Goal: Information Seeking & Learning: Understand process/instructions

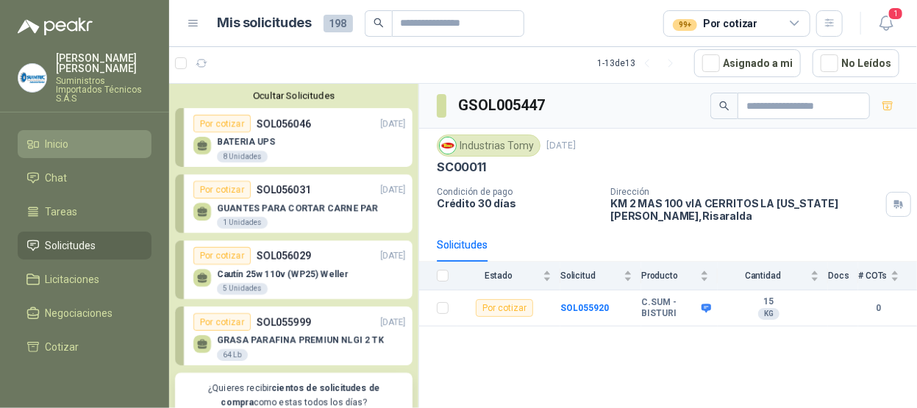
click at [65, 136] on span "Inicio" at bounding box center [58, 144] width 24 height 16
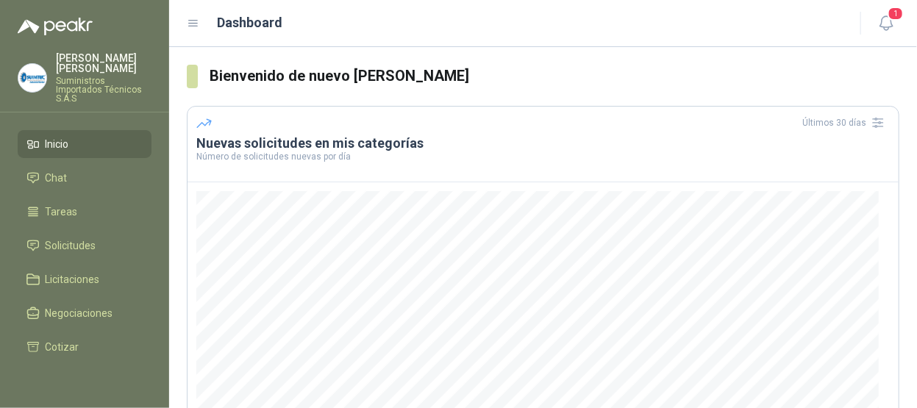
click at [71, 136] on li "Inicio" at bounding box center [84, 144] width 116 height 16
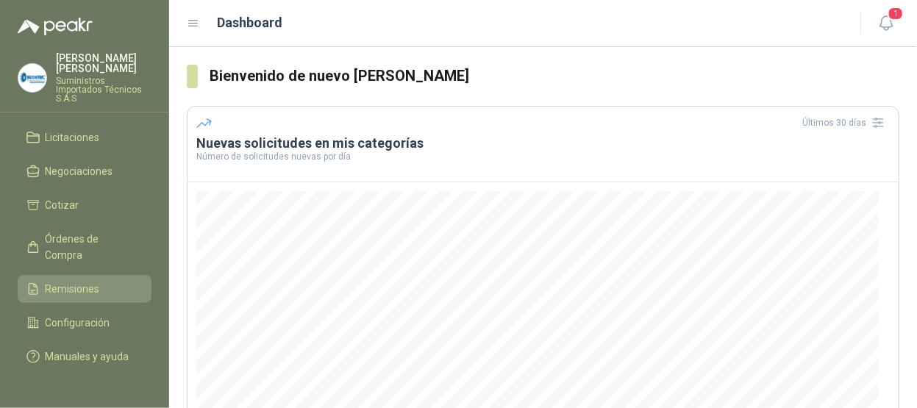
scroll to position [68, 0]
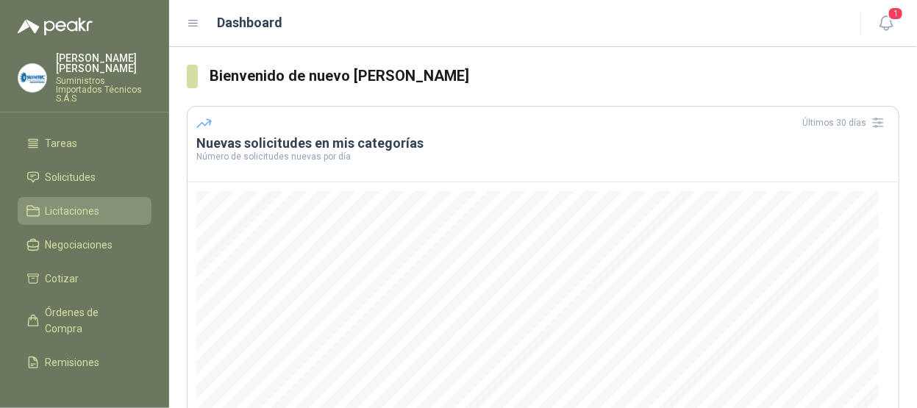
click at [96, 203] on span "Licitaciones" at bounding box center [73, 211] width 54 height 16
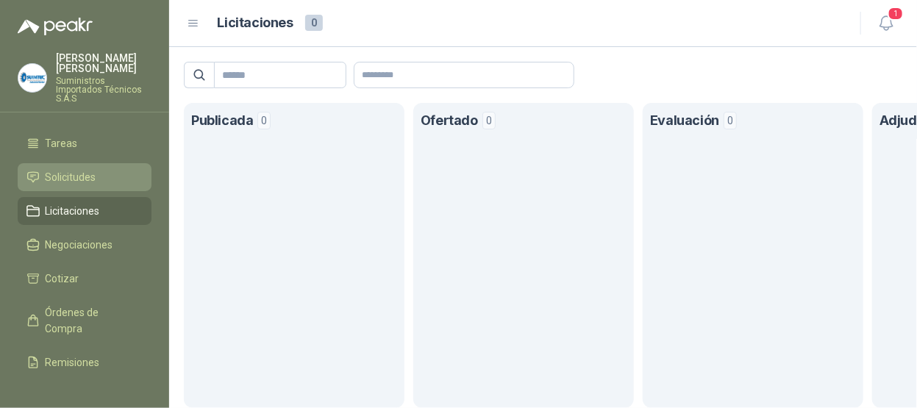
click at [91, 169] on span "Solicitudes" at bounding box center [71, 177] width 51 height 16
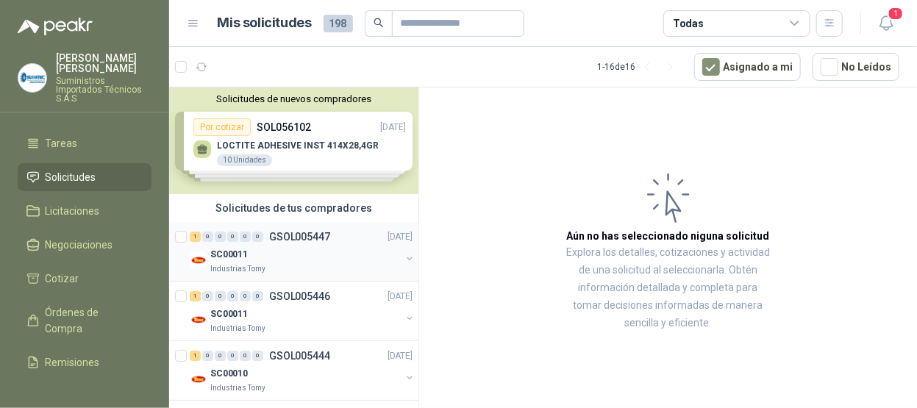
scroll to position [294, 0]
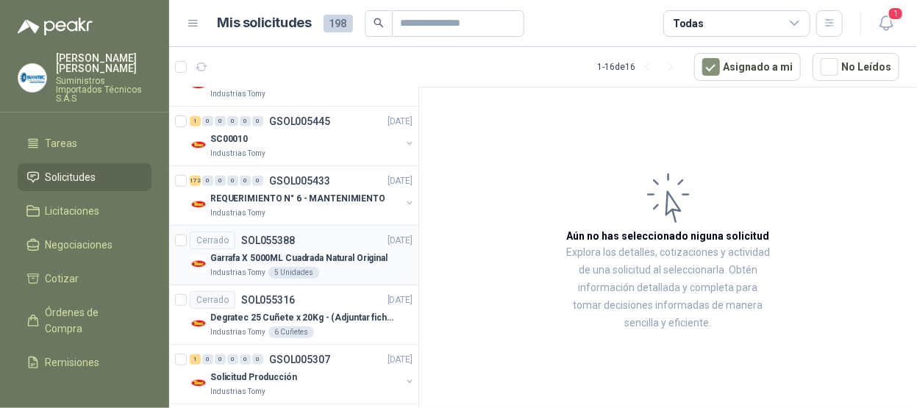
click at [293, 240] on p "SOL055388" at bounding box center [268, 240] width 54 height 10
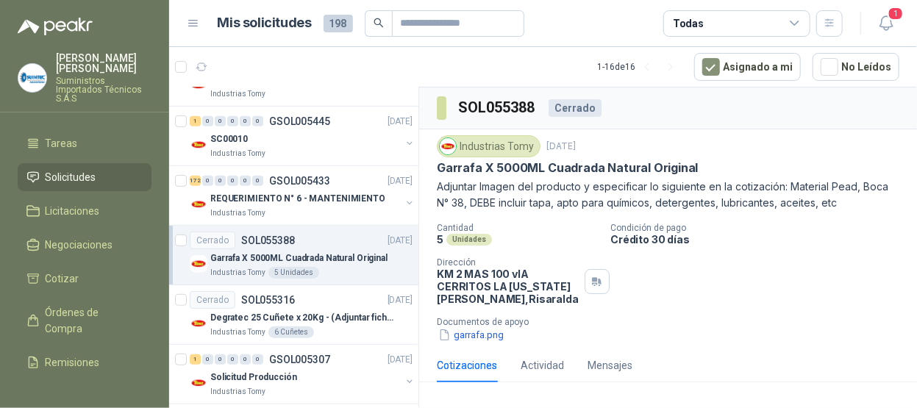
scroll to position [129, 0]
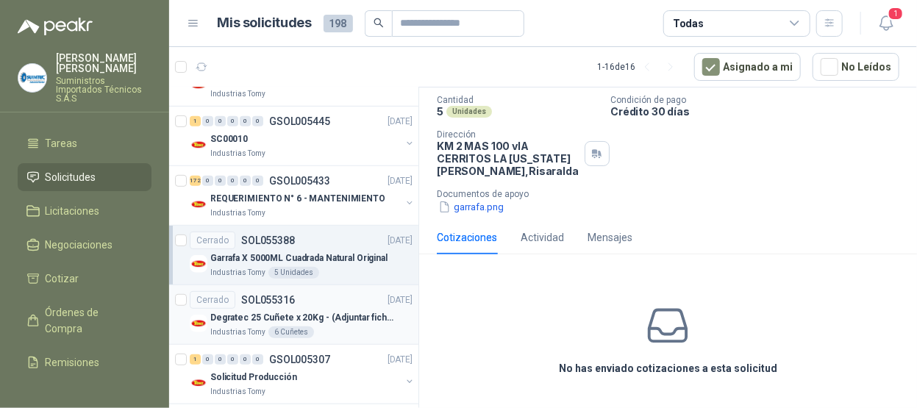
click at [282, 301] on p "SOL055316" at bounding box center [268, 300] width 54 height 10
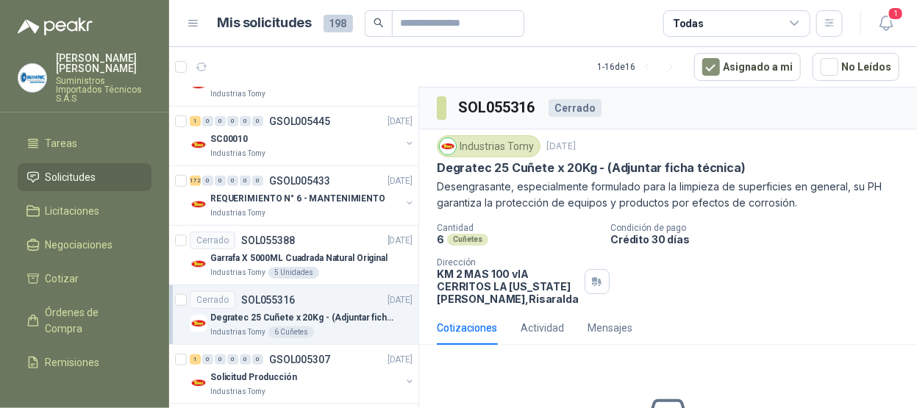
scroll to position [441, 0]
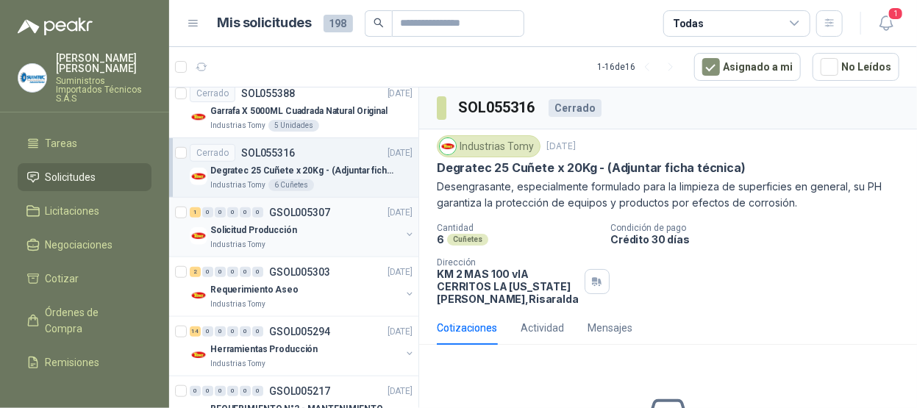
click at [335, 213] on div "1 0 0 0 0 0 GSOL005307 [DATE]" at bounding box center [303, 213] width 226 height 18
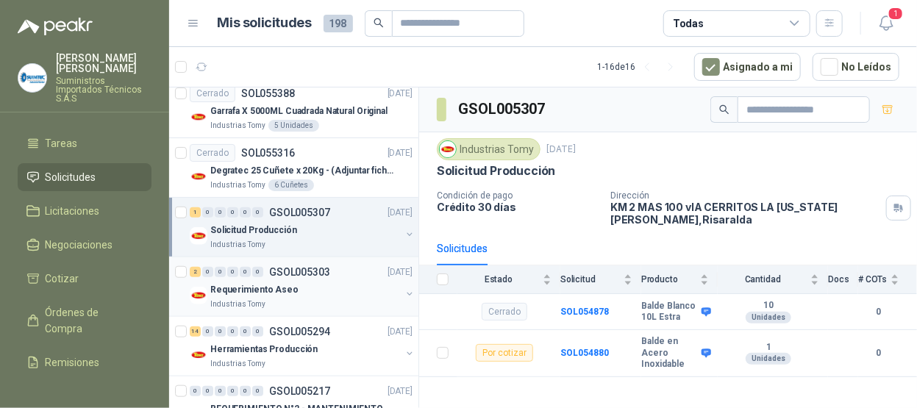
click at [362, 295] on div "Requerimiento Aseo" at bounding box center [305, 290] width 190 height 18
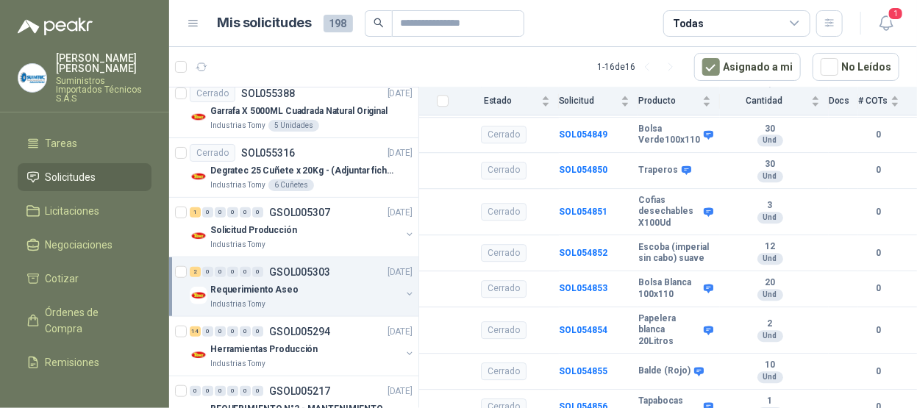
scroll to position [1920, 0]
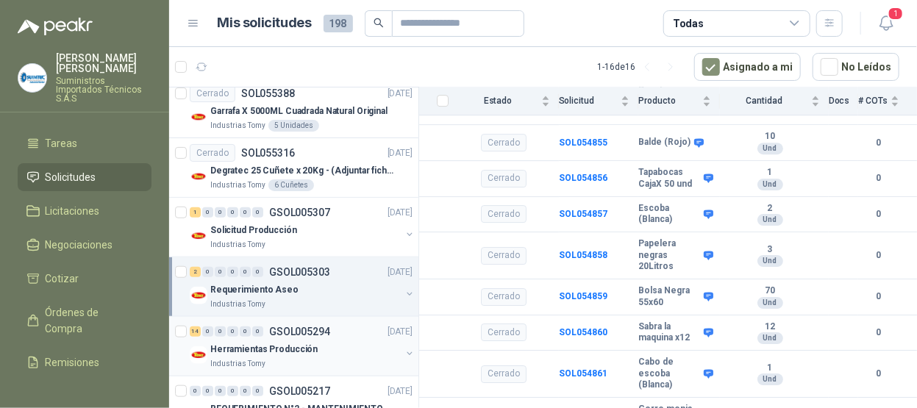
click at [346, 335] on div "14 0 0 0 0 0 GSOL005294 [DATE]" at bounding box center [303, 332] width 226 height 18
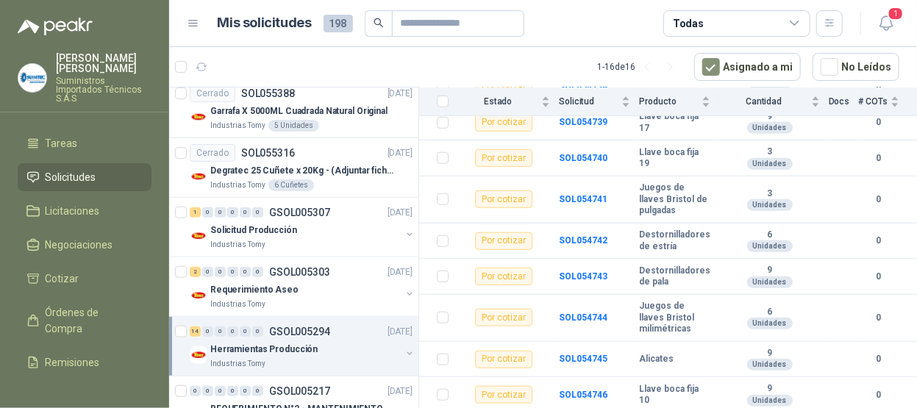
scroll to position [735, 0]
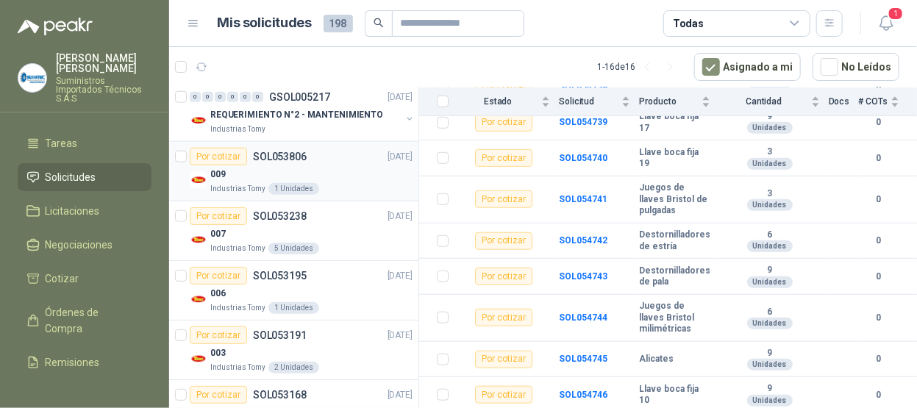
click at [351, 167] on div "009" at bounding box center [311, 174] width 202 height 18
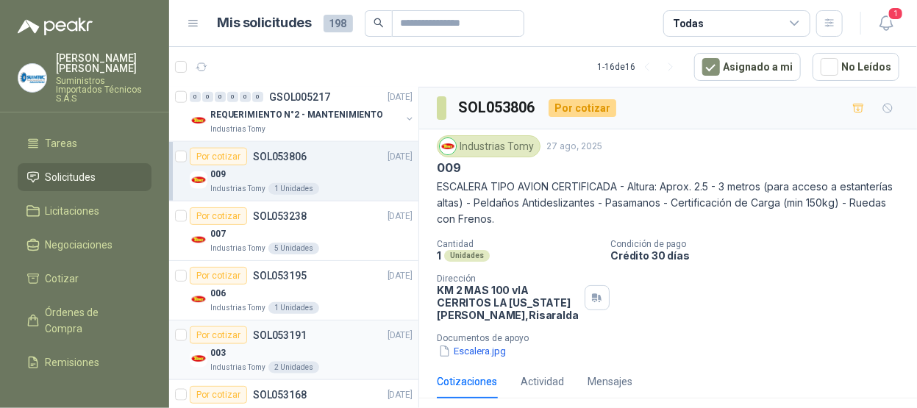
click at [351, 335] on div "Por cotizar SOL053191 [DATE]" at bounding box center [301, 335] width 223 height 18
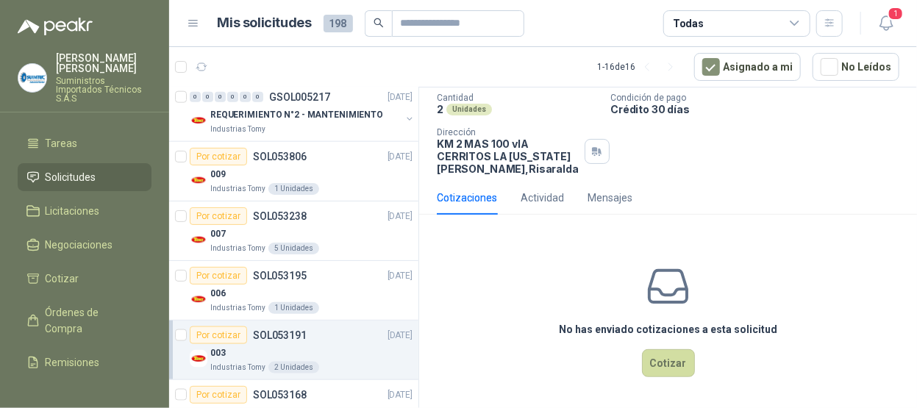
scroll to position [777, 0]
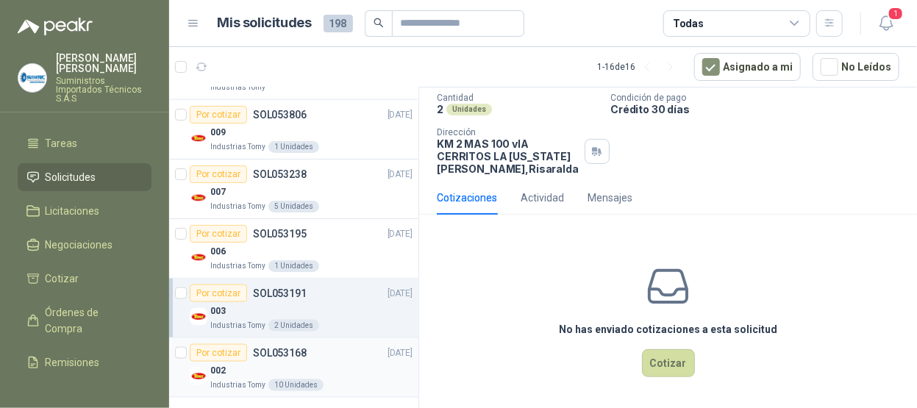
click at [335, 362] on div "002" at bounding box center [311, 371] width 202 height 18
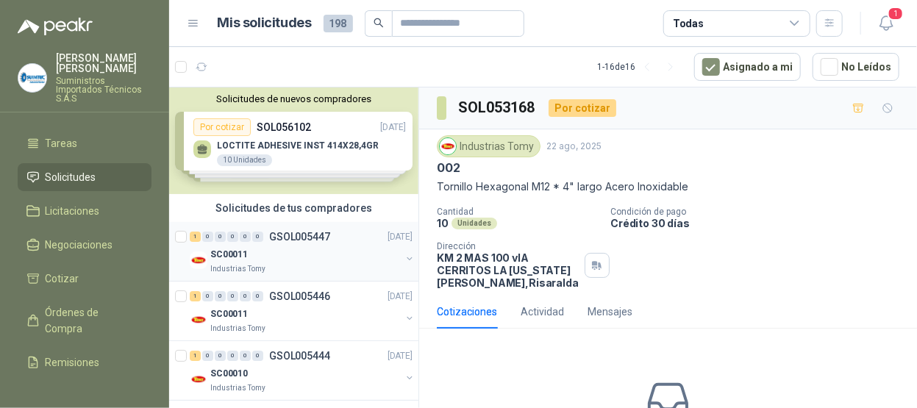
click at [349, 244] on link "1 0 0 0 0 0 GSOL005447 [DATE] SC00011 Industrias Tomy" at bounding box center [303, 251] width 226 height 47
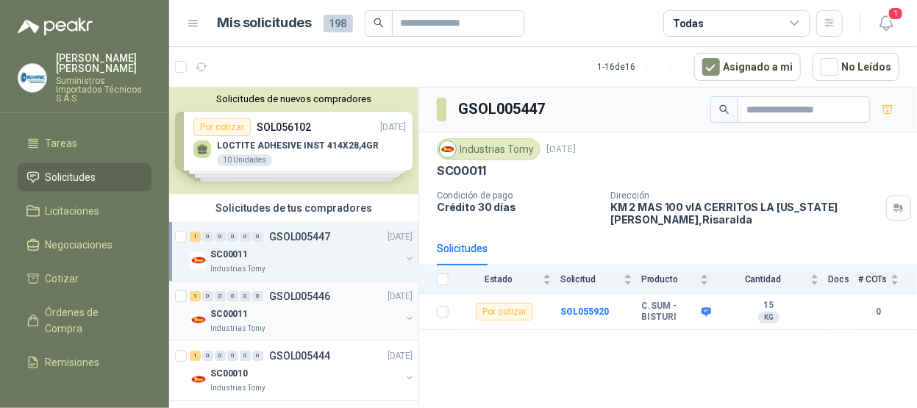
click at [324, 326] on div "Industrias Tomy" at bounding box center [305, 329] width 190 height 12
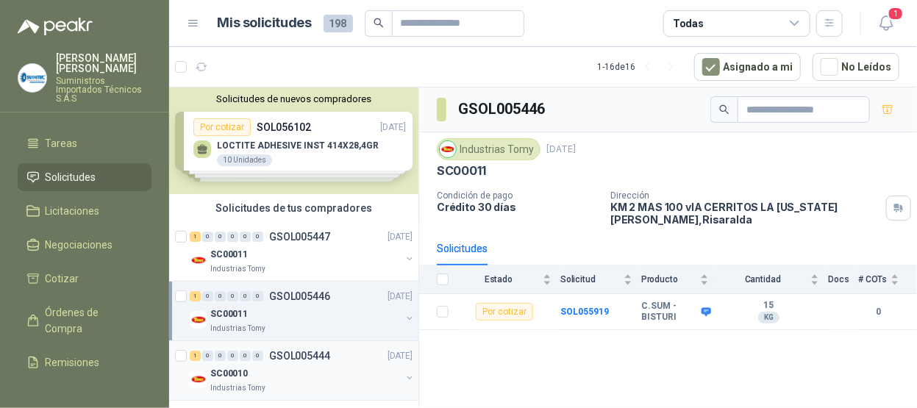
click at [360, 365] on div "SC00010" at bounding box center [305, 374] width 190 height 18
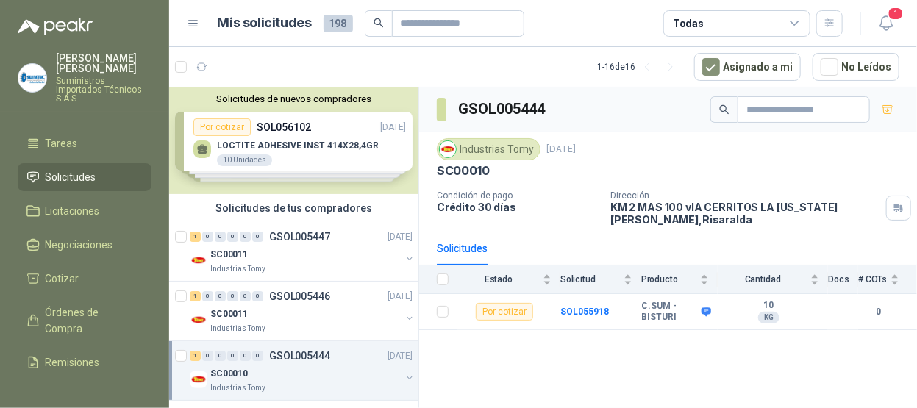
scroll to position [221, 0]
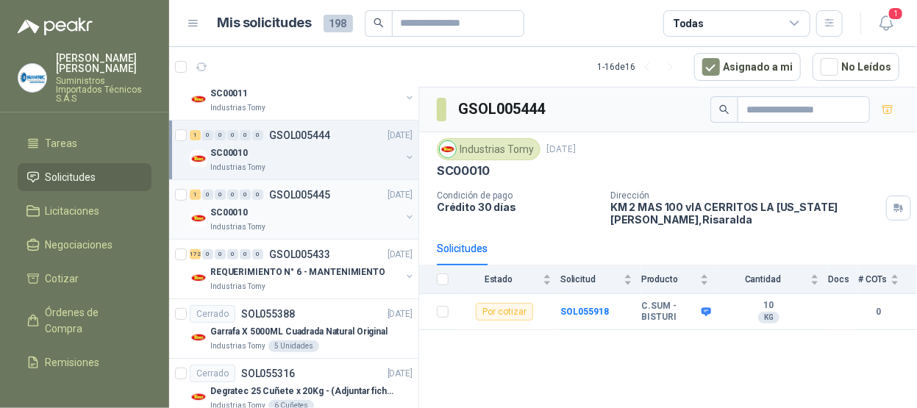
click at [336, 212] on div "SC00010" at bounding box center [305, 213] width 190 height 18
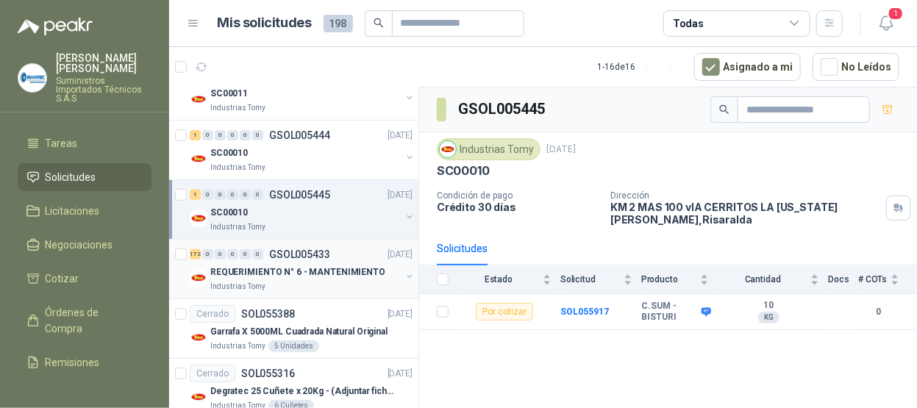
click at [360, 282] on div "Industrias Tomy" at bounding box center [305, 287] width 190 height 12
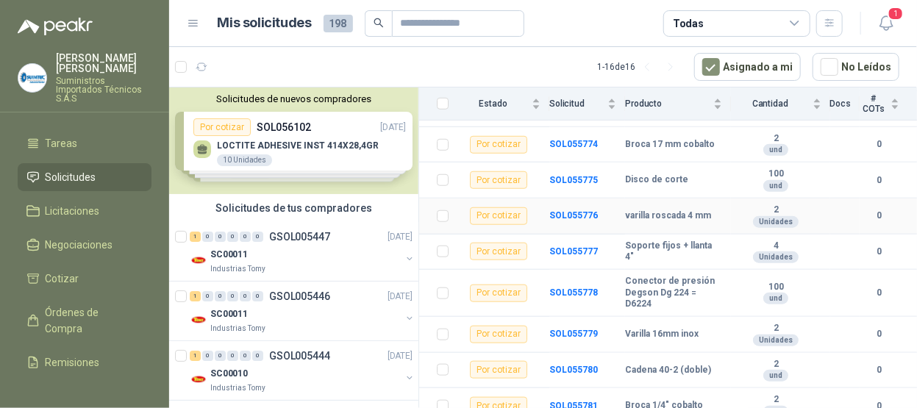
scroll to position [5000, 0]
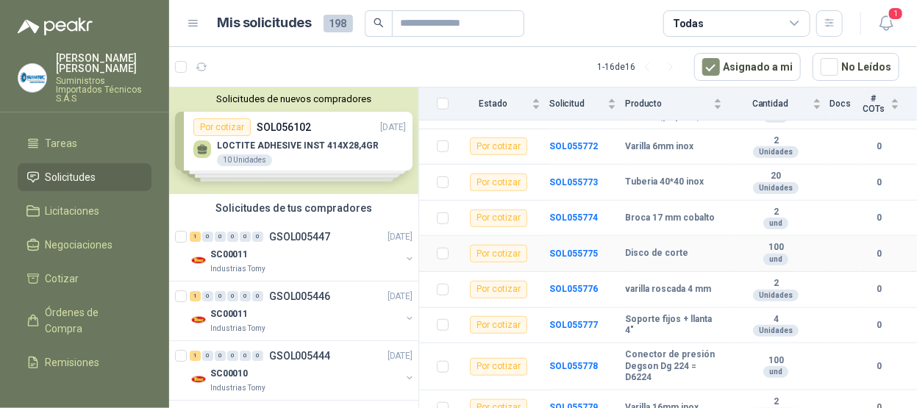
click at [649, 257] on b "Disco de corte" at bounding box center [656, 254] width 63 height 12
click at [555, 259] on b "SOL055775" at bounding box center [573, 254] width 49 height 10
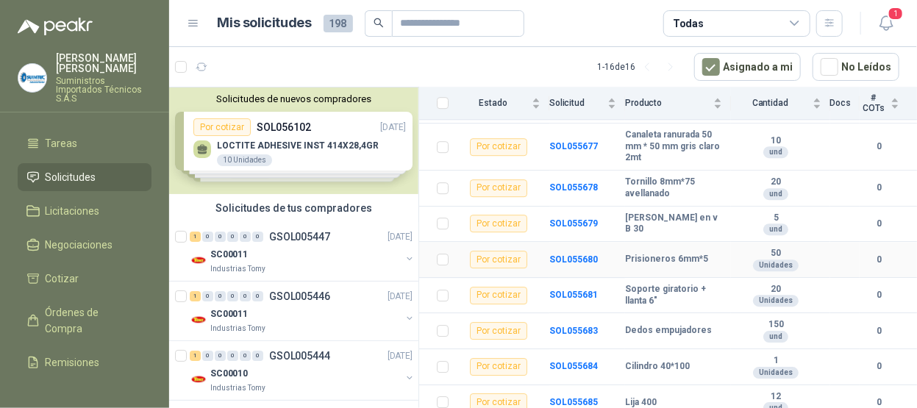
scroll to position [1838, 0]
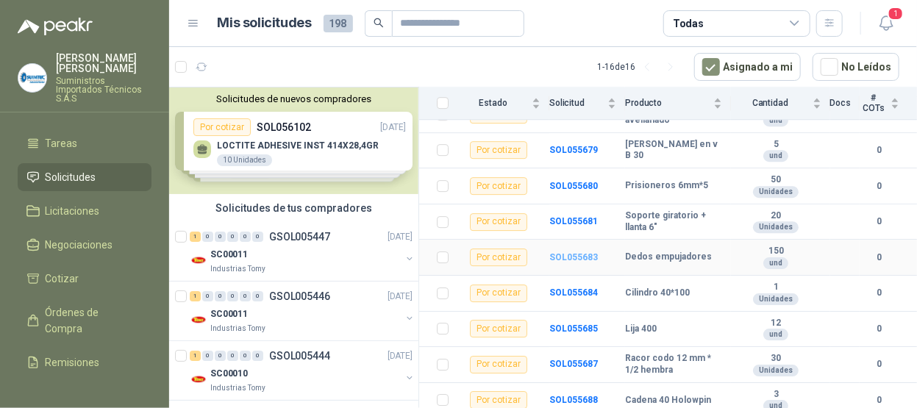
click at [574, 263] on b "SOL055683" at bounding box center [573, 257] width 49 height 10
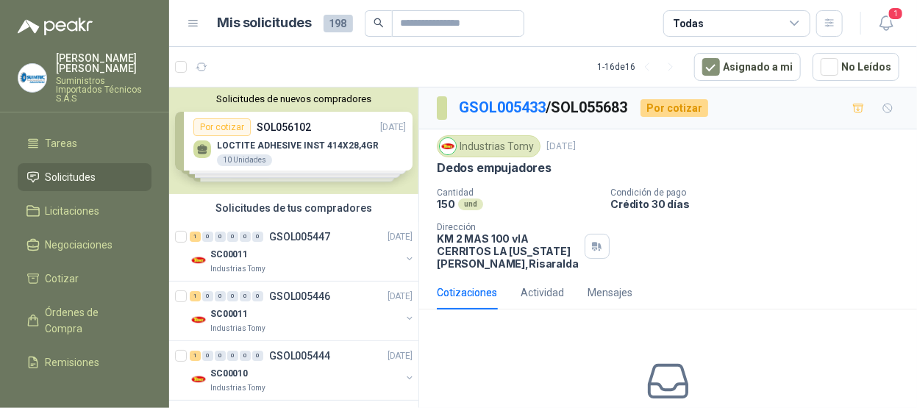
scroll to position [95, 0]
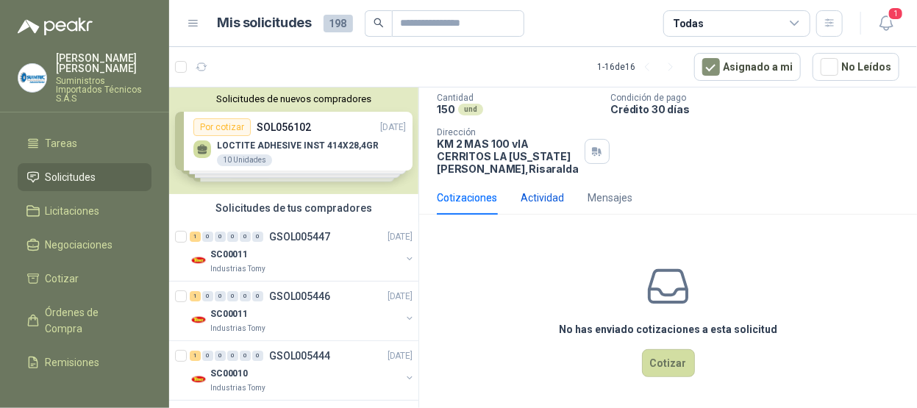
click at [551, 198] on div "Actividad" at bounding box center [542, 198] width 43 height 16
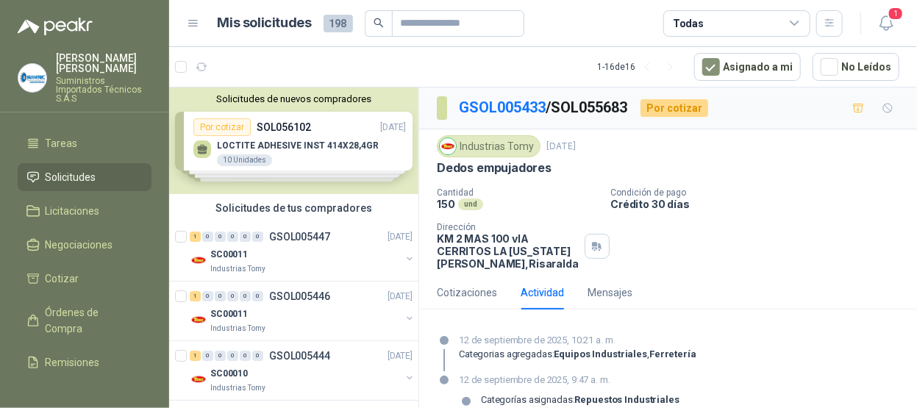
scroll to position [43, 0]
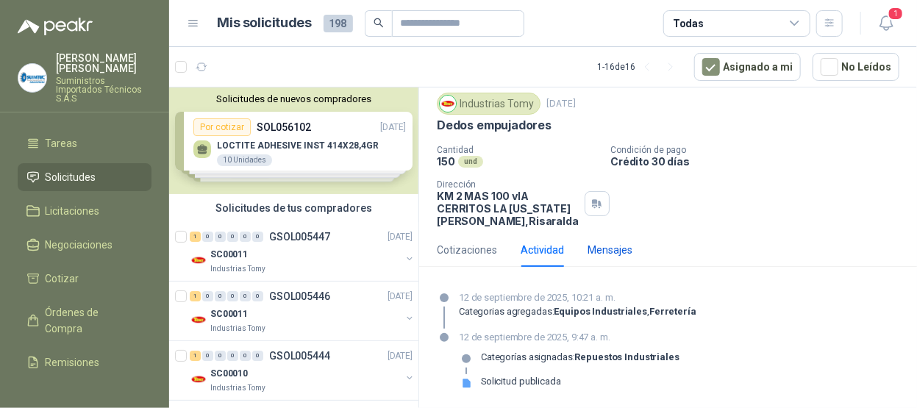
click at [611, 249] on div "Mensajes" at bounding box center [610, 250] width 45 height 16
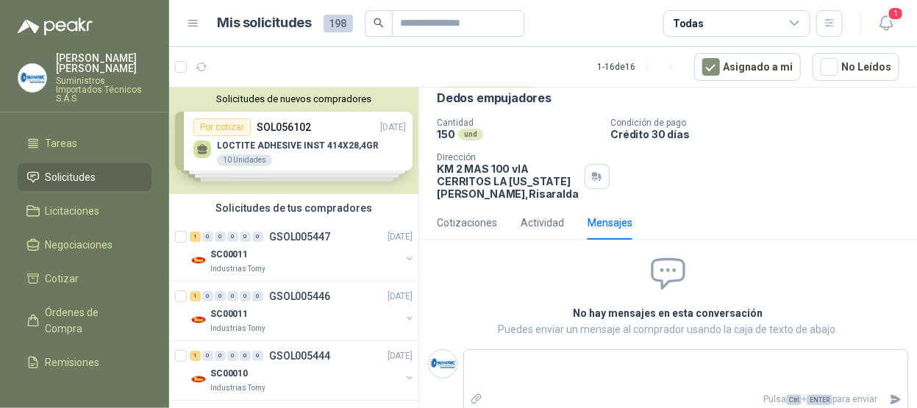
scroll to position [77, 0]
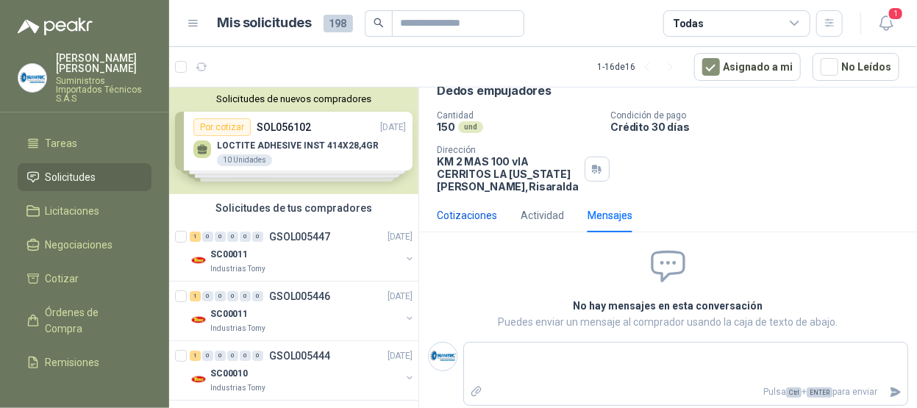
click at [487, 213] on div "Cotizaciones" at bounding box center [467, 215] width 60 height 16
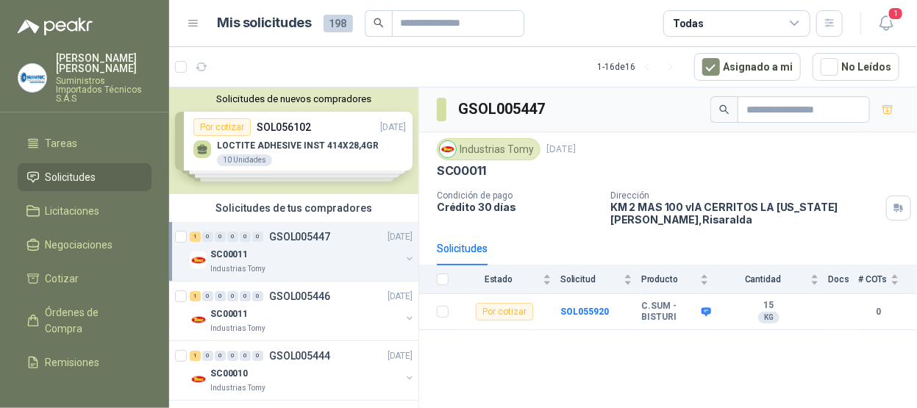
click at [290, 260] on div "SC00011" at bounding box center [305, 255] width 190 height 18
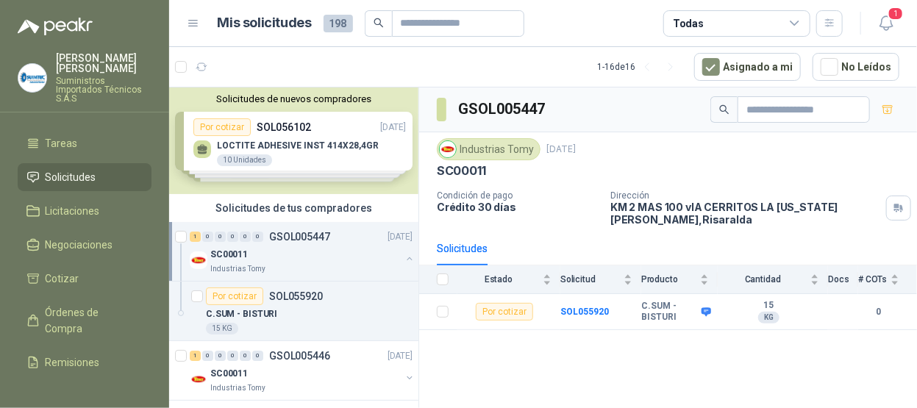
click at [290, 259] on div "SC00011" at bounding box center [305, 255] width 190 height 18
click at [321, 313] on div "SC00011" at bounding box center [305, 314] width 190 height 18
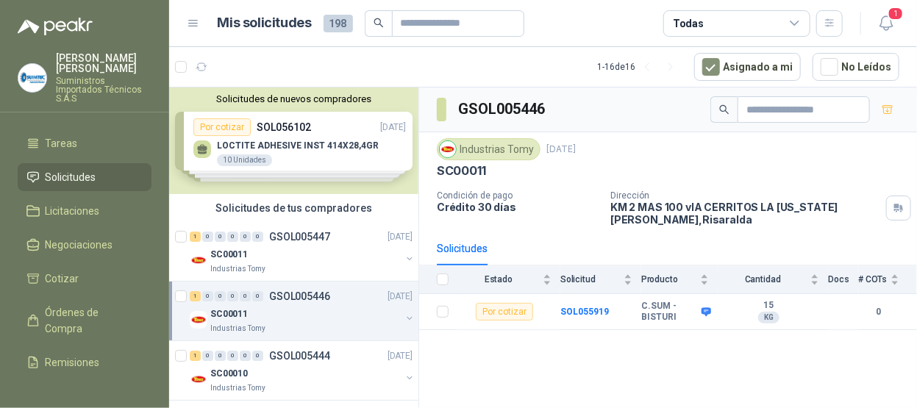
scroll to position [74, 0]
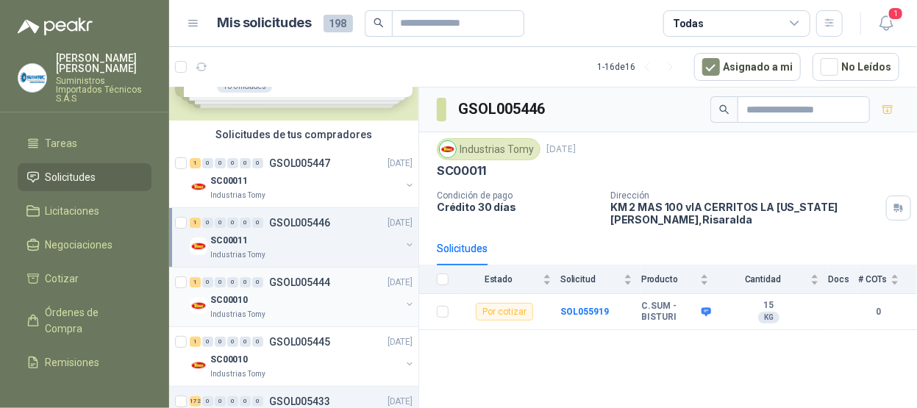
click at [276, 294] on div "SC00010" at bounding box center [305, 300] width 190 height 18
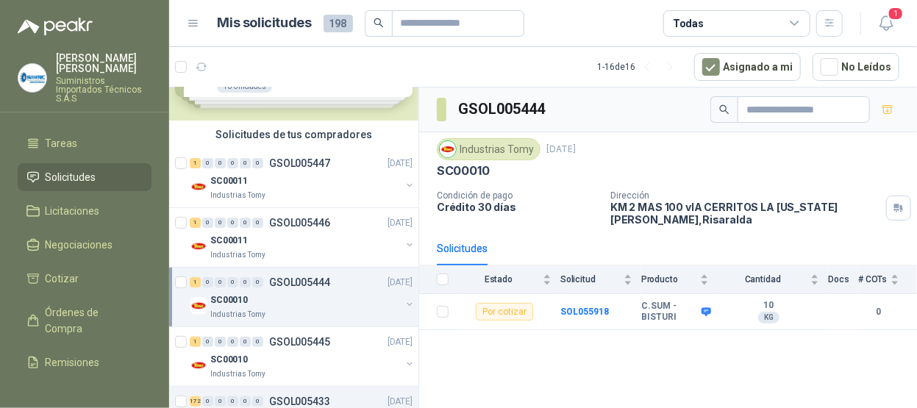
scroll to position [147, 0]
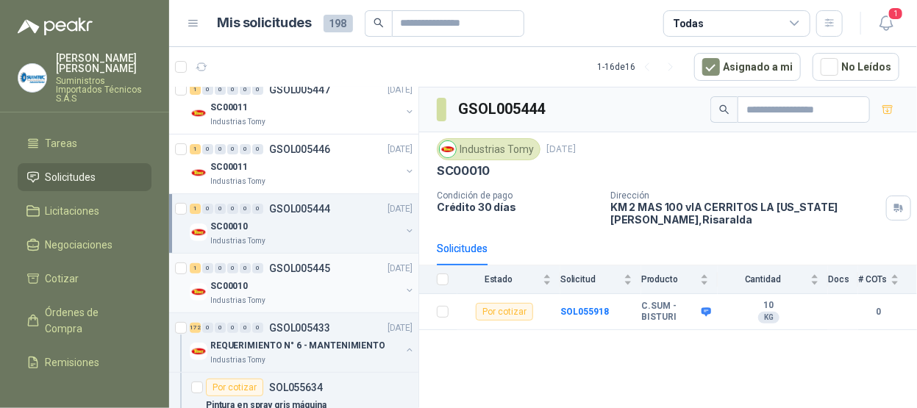
click at [266, 289] on div "SC00010" at bounding box center [305, 286] width 190 height 18
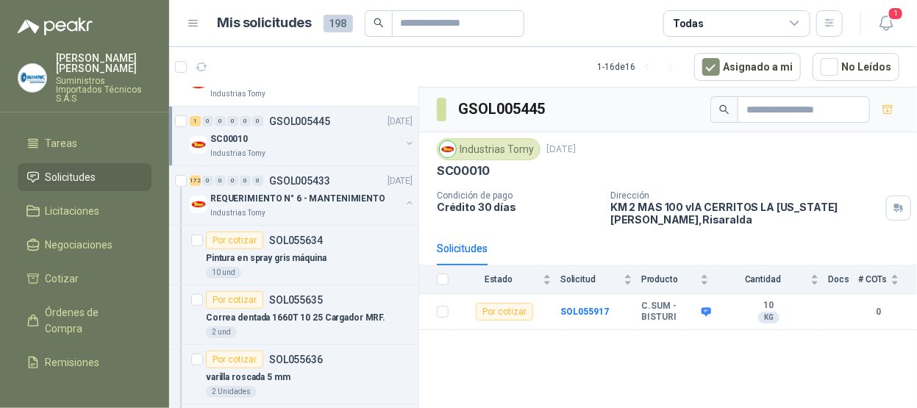
scroll to position [221, 0]
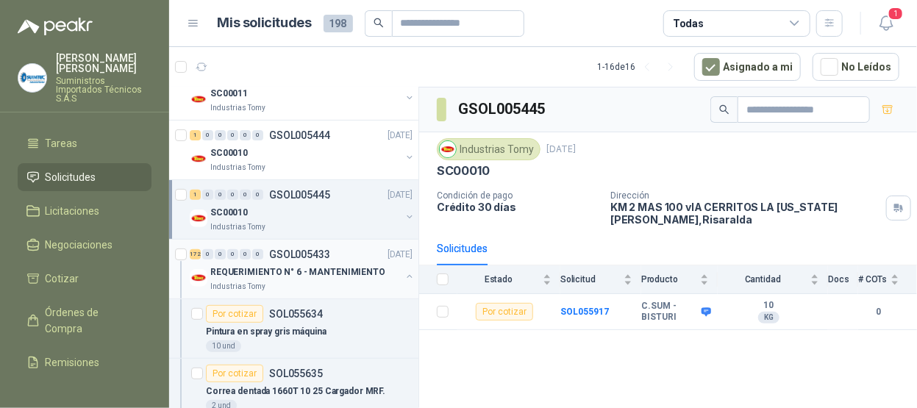
click at [322, 263] on div "REQUERIMIENTO N° 6 - MANTENIMIENTO" at bounding box center [305, 272] width 190 height 18
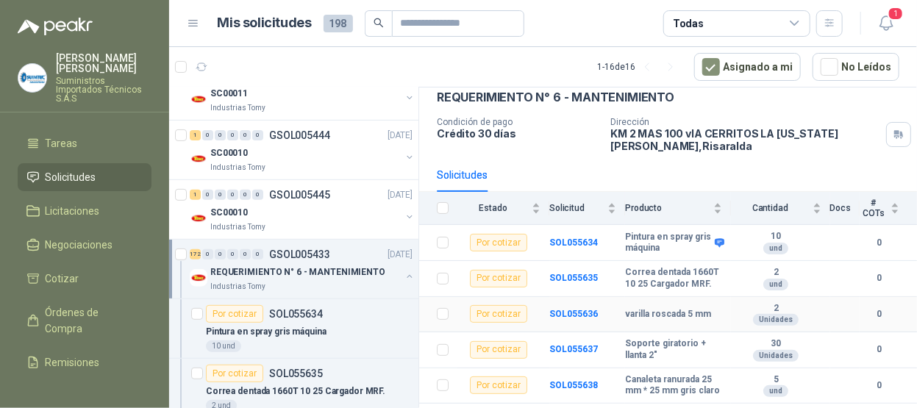
scroll to position [147, 0]
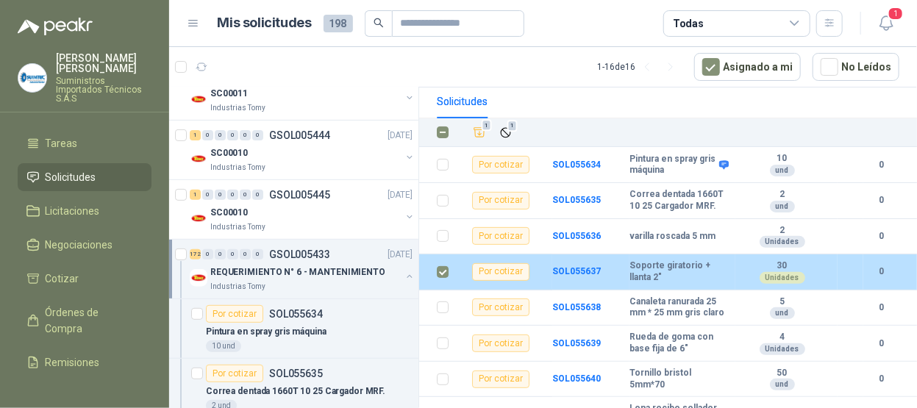
click at [465, 274] on td "Por cotizar" at bounding box center [504, 272] width 95 height 36
click at [500, 269] on div "Por cotizar" at bounding box center [500, 272] width 57 height 18
click at [493, 276] on div "Por cotizar" at bounding box center [500, 272] width 57 height 18
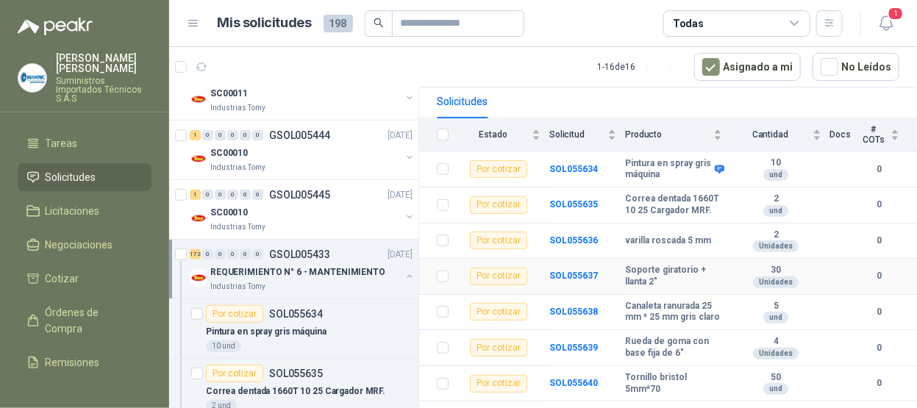
click at [485, 270] on div "Por cotizar" at bounding box center [498, 277] width 57 height 18
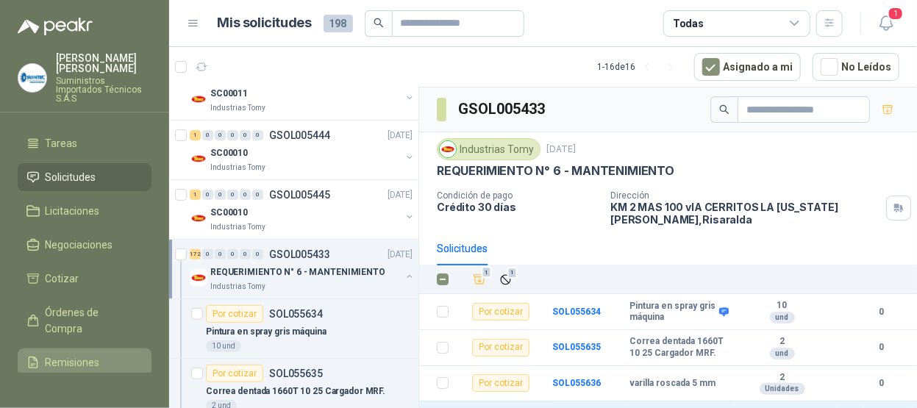
scroll to position [142, 0]
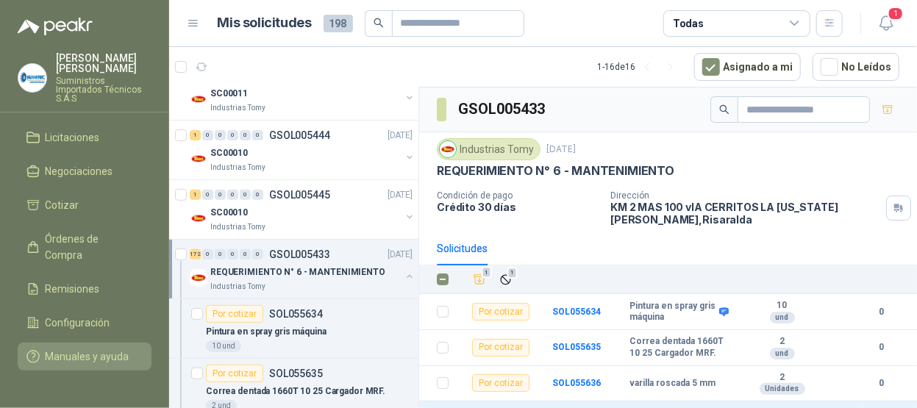
click at [85, 349] on span "Manuales y ayuda" at bounding box center [88, 357] width 84 height 16
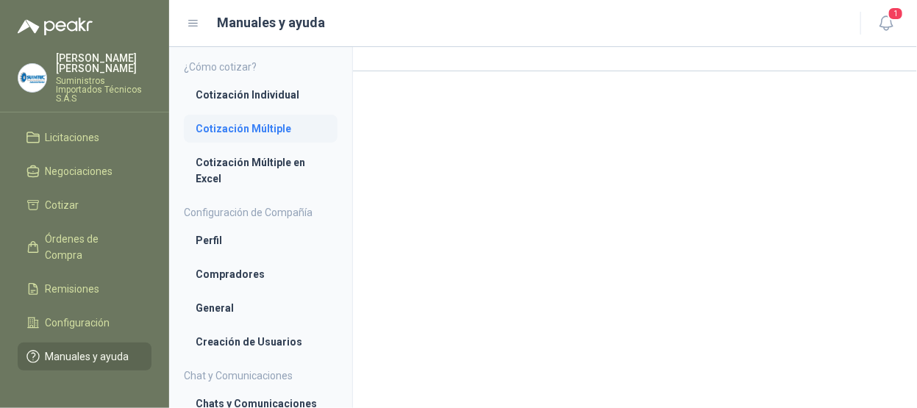
click at [263, 127] on li "Cotización Múltiple" at bounding box center [261, 129] width 130 height 16
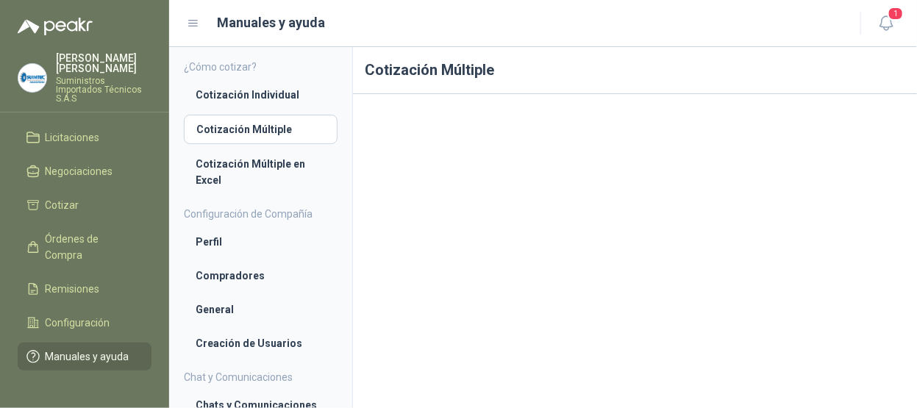
scroll to position [12, 0]
